Goal: Complete application form

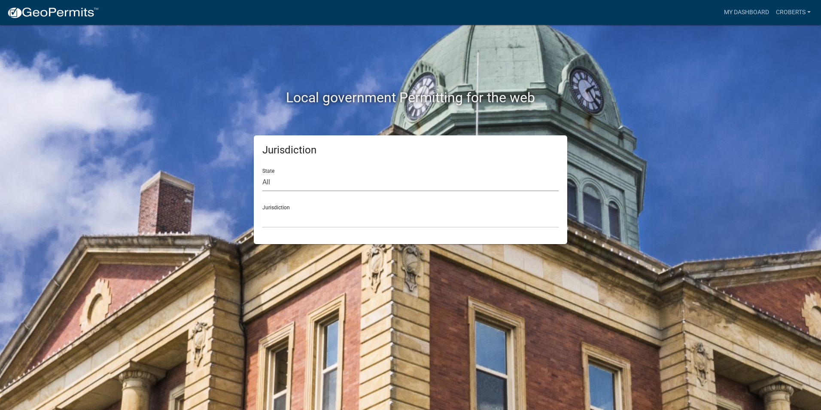
click at [269, 180] on select "All Colorado Georgia Indiana Iowa Kansas Minnesota Ohio South Carolina Wisconsin" at bounding box center [410, 183] width 296 height 18
select select "Georgia"
click at [262, 174] on select "All Colorado Georgia Indiana Iowa Kansas Minnesota Ohio South Carolina Wisconsin" at bounding box center [410, 183] width 296 height 18
click at [277, 224] on select "Carroll County, Georgia Cook County, Georgia Crawford County, Georgia Gilmer Co…" at bounding box center [410, 219] width 296 height 18
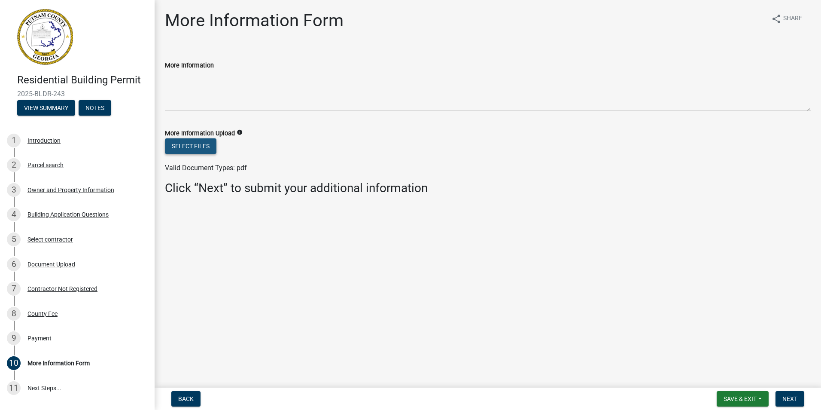
click at [194, 143] on button "Select files" at bounding box center [191, 145] width 52 height 15
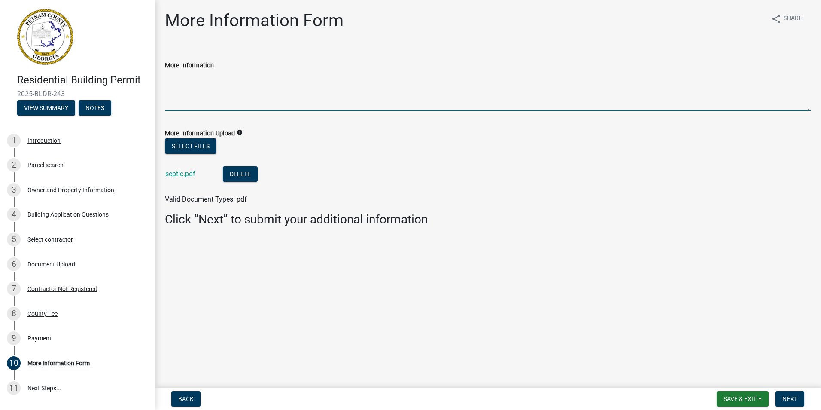
click at [180, 99] on textarea "More Information" at bounding box center [488, 90] width 646 height 40
type textarea "Structure Height from ground to peak of roof is 29Ft"
click at [787, 400] on span "Next" at bounding box center [790, 398] width 15 height 7
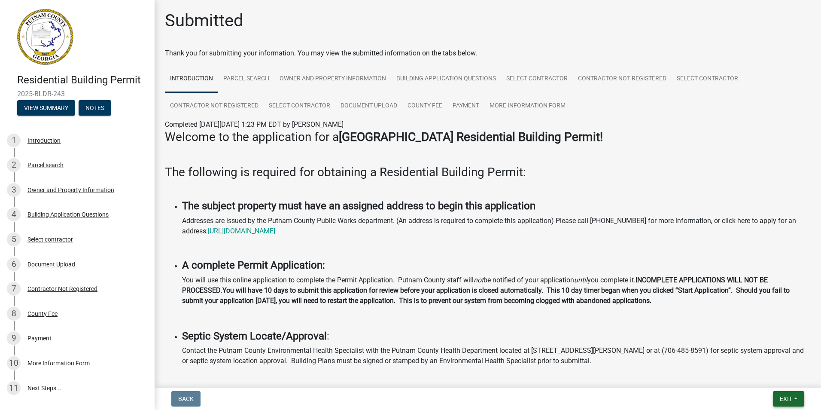
click at [788, 400] on span "Exit" at bounding box center [786, 398] width 12 height 7
click at [773, 377] on button "Save & Exit" at bounding box center [770, 376] width 69 height 21
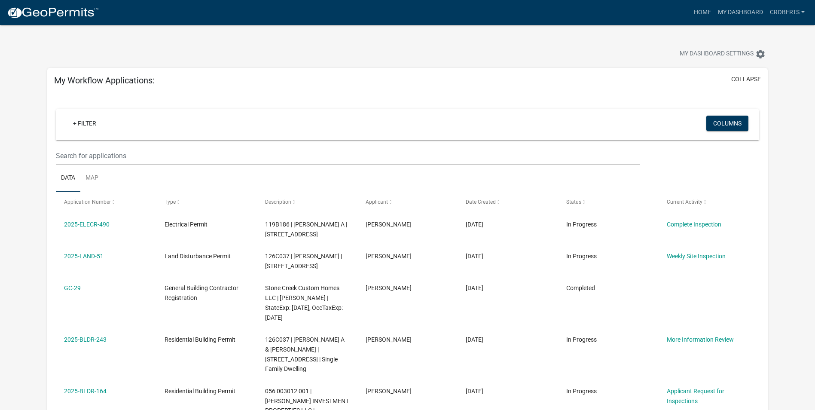
scroll to position [1433, 0]
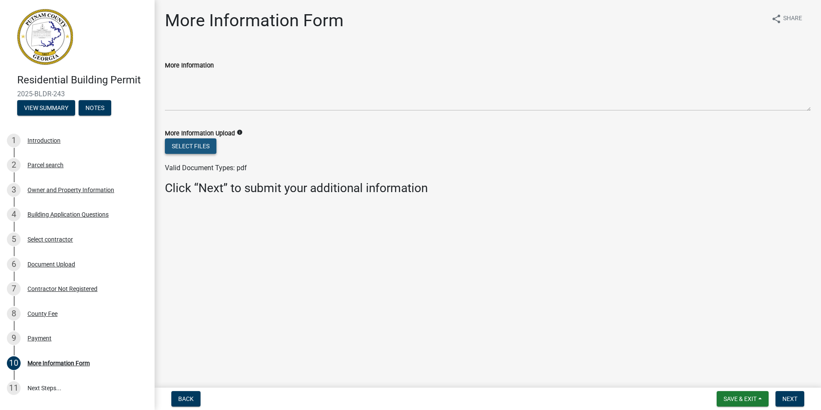
click at [194, 146] on button "Select files" at bounding box center [191, 145] width 52 height 15
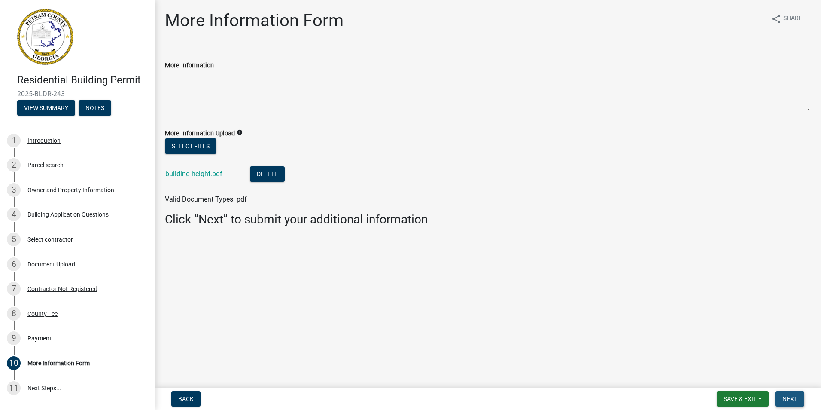
click at [790, 397] on span "Next" at bounding box center [790, 398] width 15 height 7
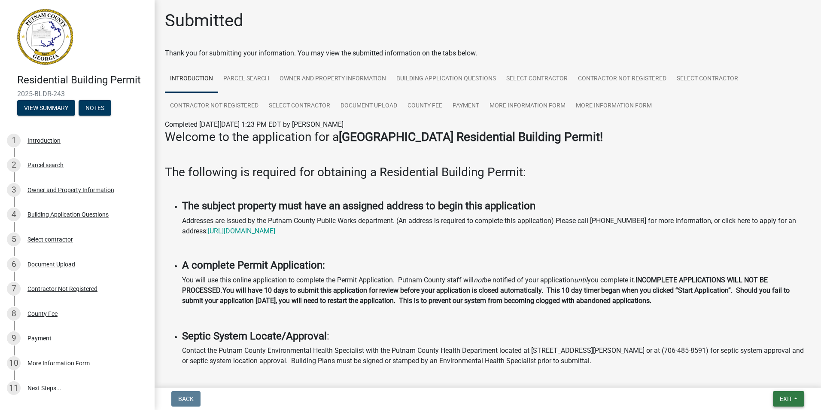
click at [785, 398] on span "Exit" at bounding box center [786, 398] width 12 height 7
click at [774, 376] on button "Save & Exit" at bounding box center [770, 376] width 69 height 21
